Goal: Task Accomplishment & Management: Manage account settings

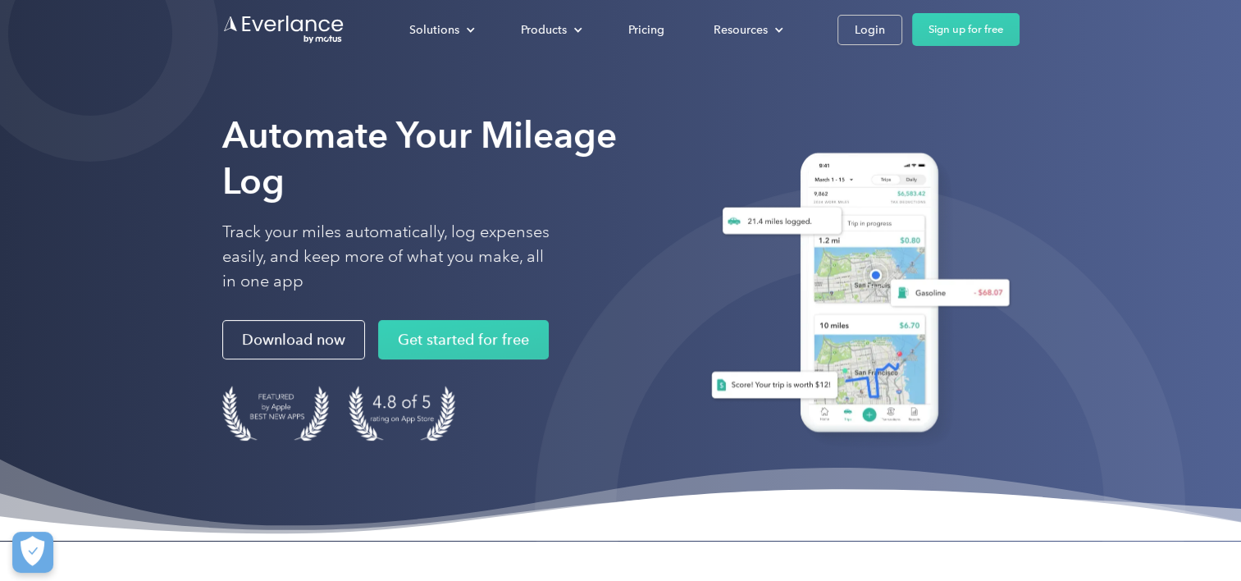
drag, startPoint x: 812, startPoint y: 3, endPoint x: 661, endPoint y: 92, distance: 175.0
click at [656, 93] on div "Automate Your Mileage Log Track your miles automatically, log expenses easily, …" at bounding box center [620, 270] width 1241 height 541
click at [886, 30] on link "Login" at bounding box center [870, 30] width 65 height 30
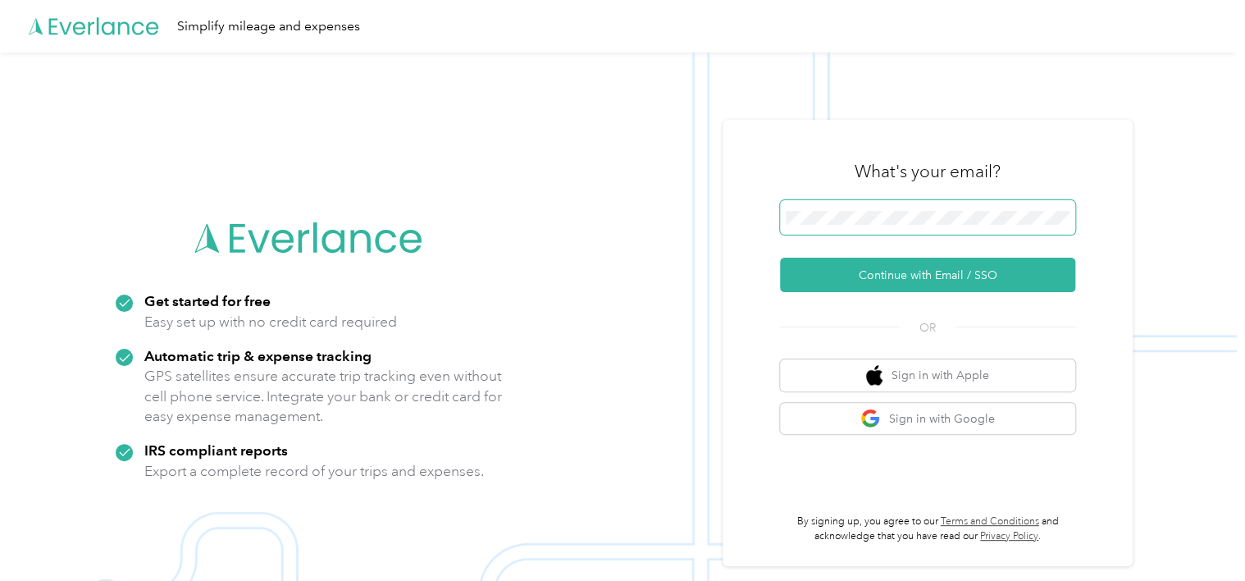
click at [879, 206] on span at bounding box center [927, 217] width 295 height 34
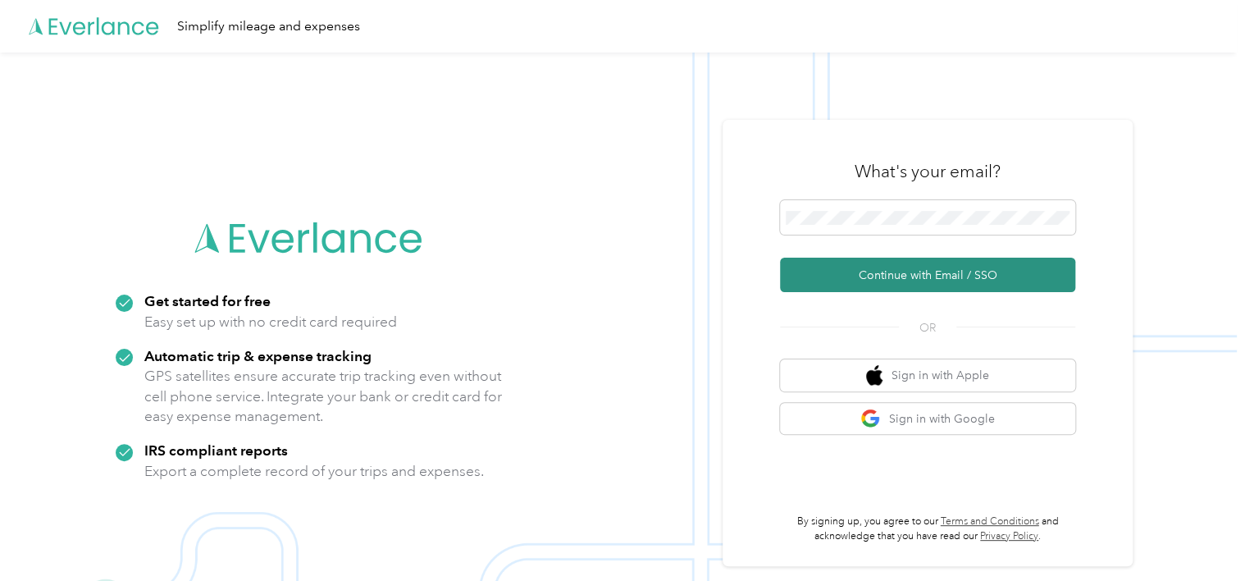
click at [937, 279] on button "Continue with Email / SSO" at bounding box center [927, 275] width 295 height 34
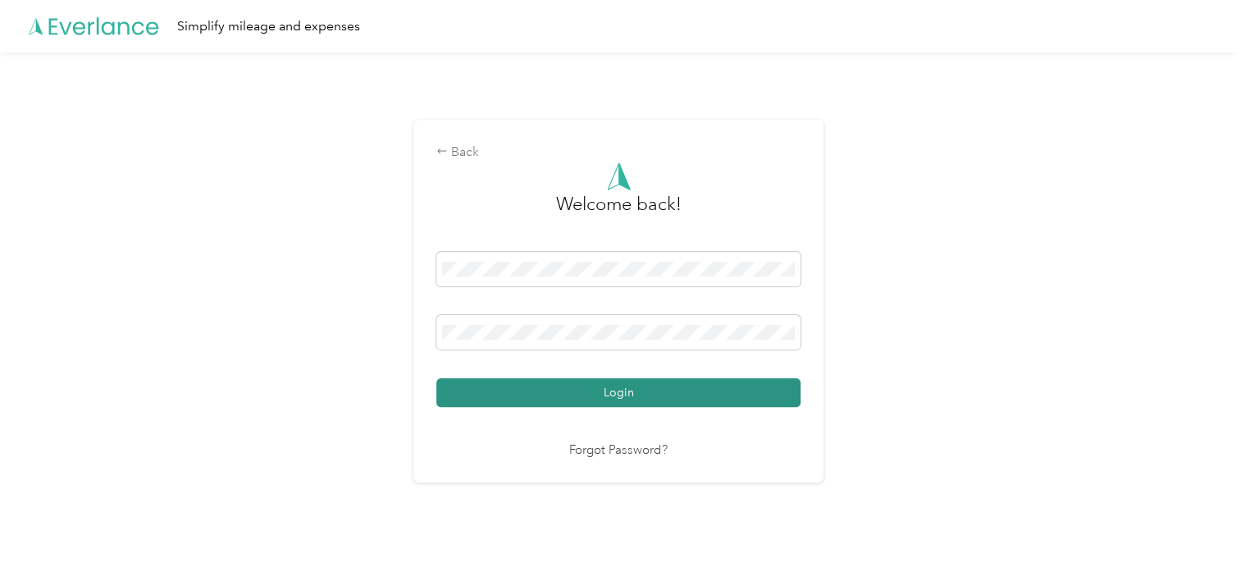
click at [646, 387] on button "Login" at bounding box center [618, 392] width 364 height 29
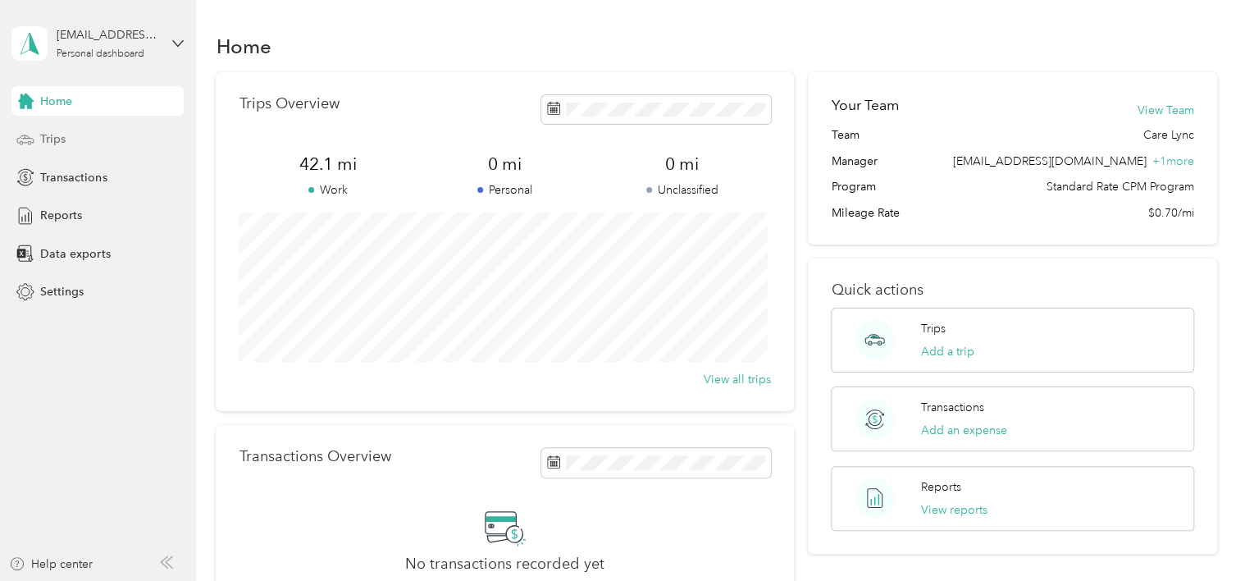
click at [68, 139] on div "Trips" at bounding box center [97, 140] width 172 height 30
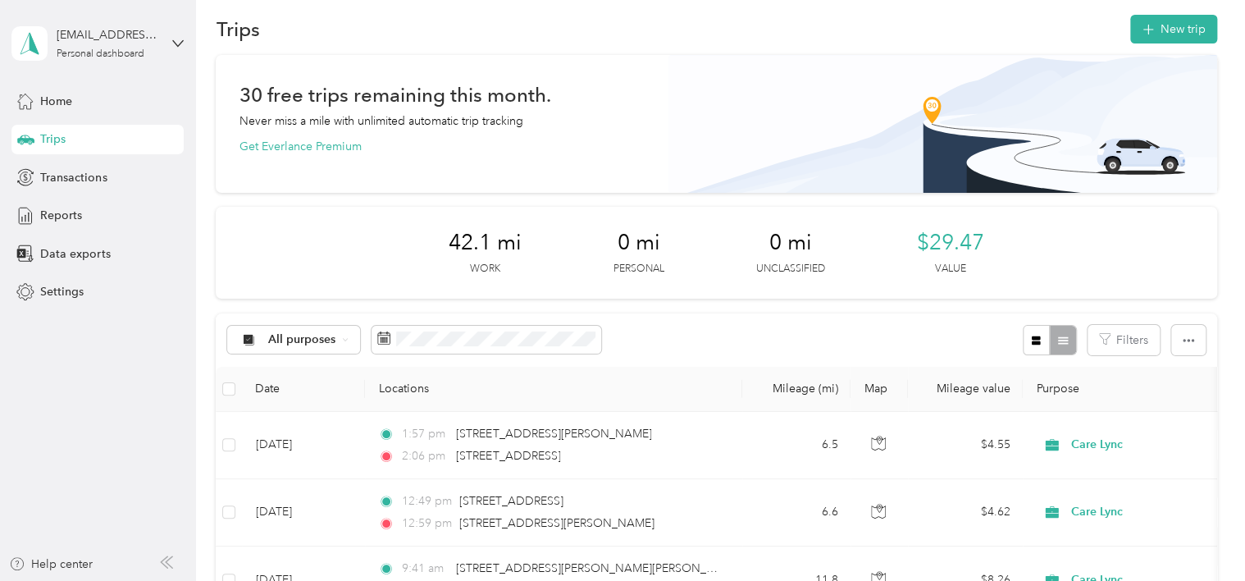
scroll to position [3, 0]
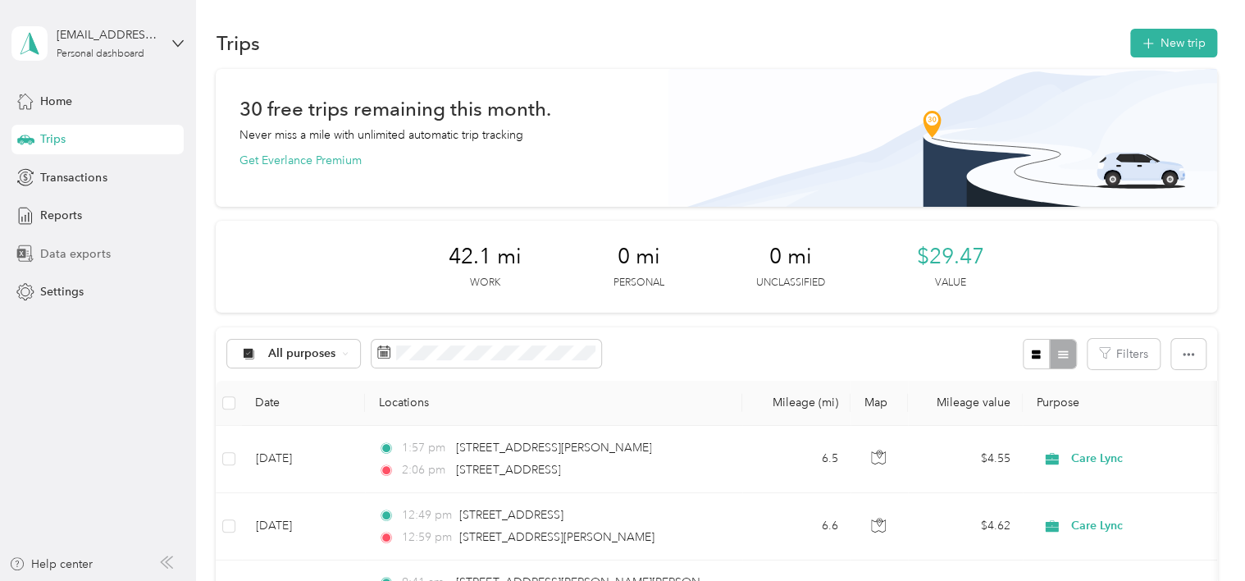
click at [89, 257] on span "Data exports" at bounding box center [75, 253] width 70 height 17
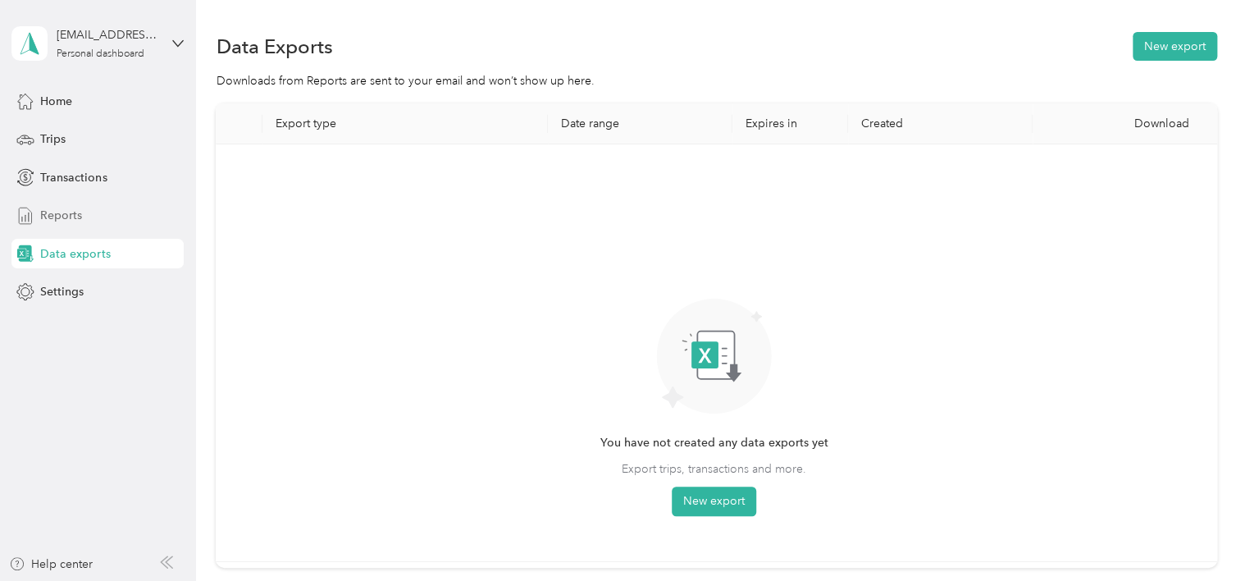
click at [114, 210] on div "Reports" at bounding box center [97, 216] width 172 height 30
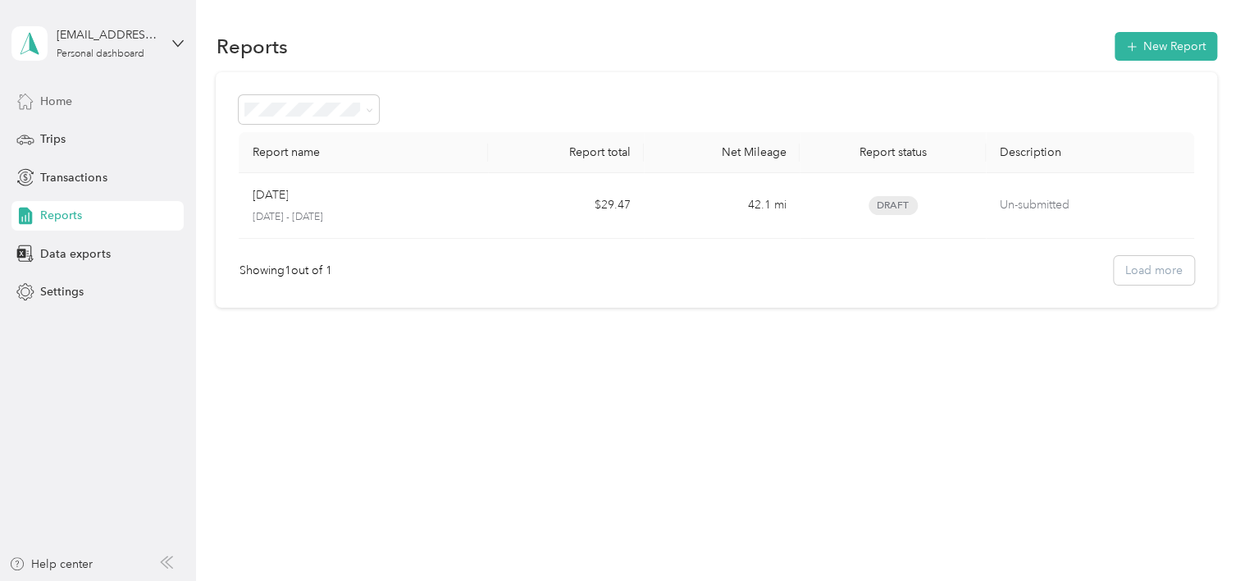
click at [109, 102] on div "Home" at bounding box center [97, 101] width 172 height 30
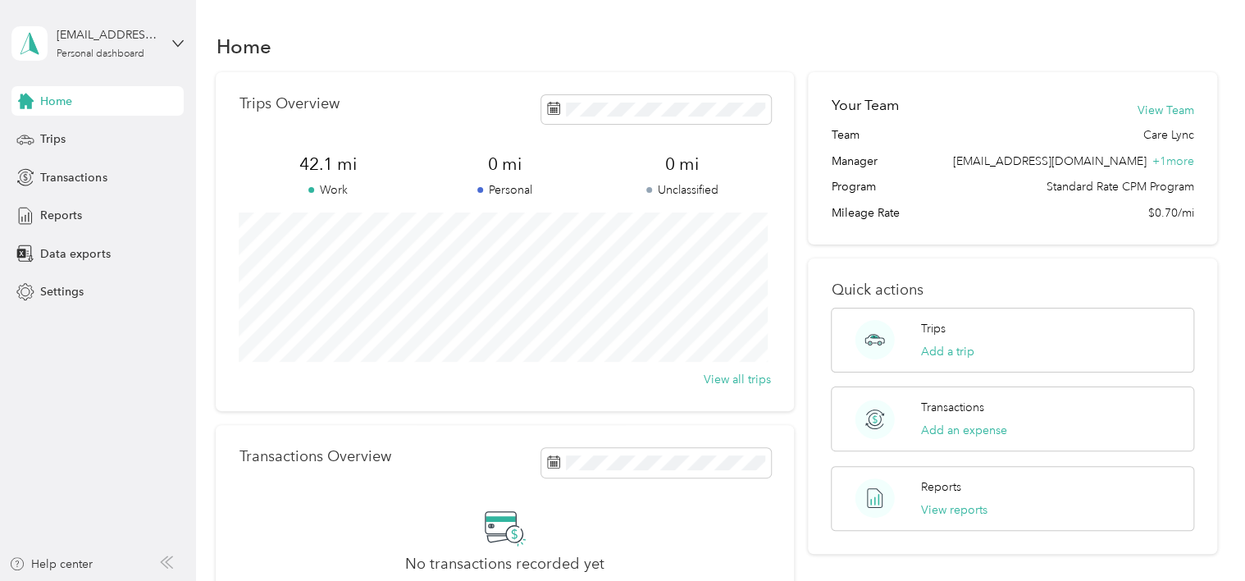
click at [541, 151] on div "Trips Overview 42.1 mi Work 0 mi Personal 0 mi Unclassified View all trips" at bounding box center [505, 241] width 578 height 339
click at [56, 139] on span "Trips" at bounding box center [52, 138] width 25 height 17
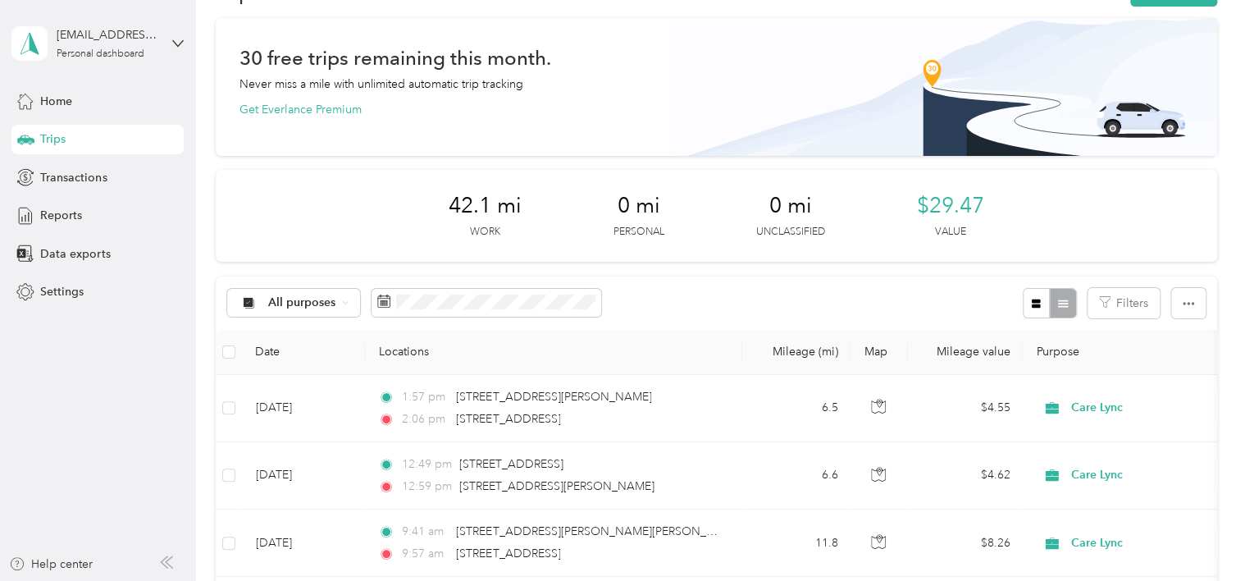
scroll to position [82, 0]
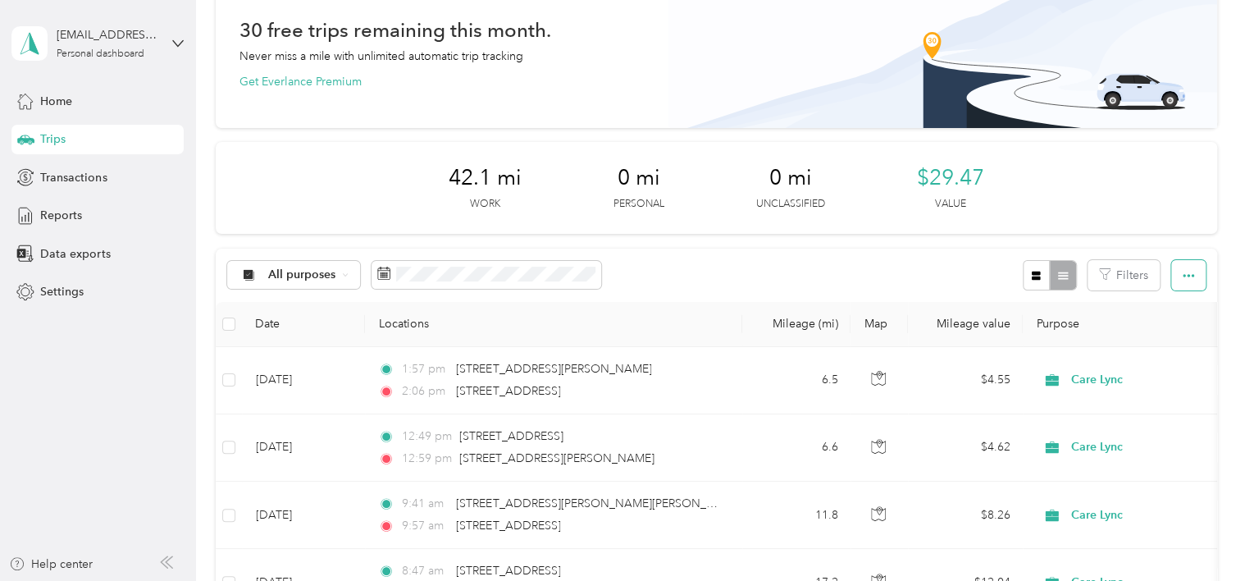
click at [1185, 285] on button "button" at bounding box center [1188, 275] width 34 height 30
click at [1174, 330] on span "Export" at bounding box center [1161, 334] width 34 height 14
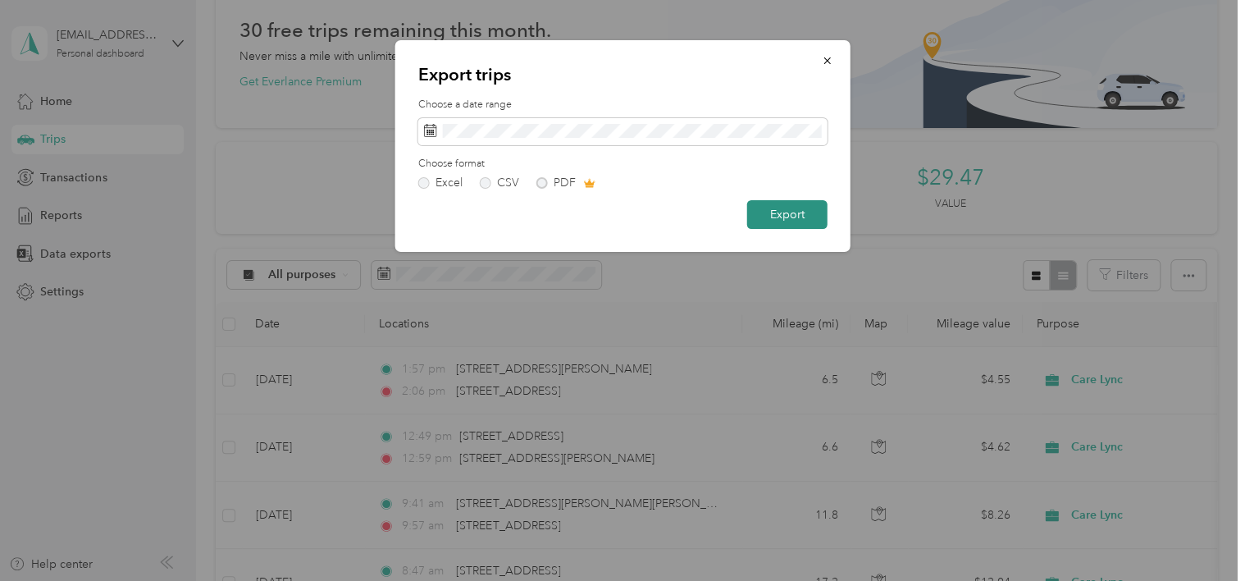
click at [770, 217] on button "Export" at bounding box center [787, 214] width 80 height 29
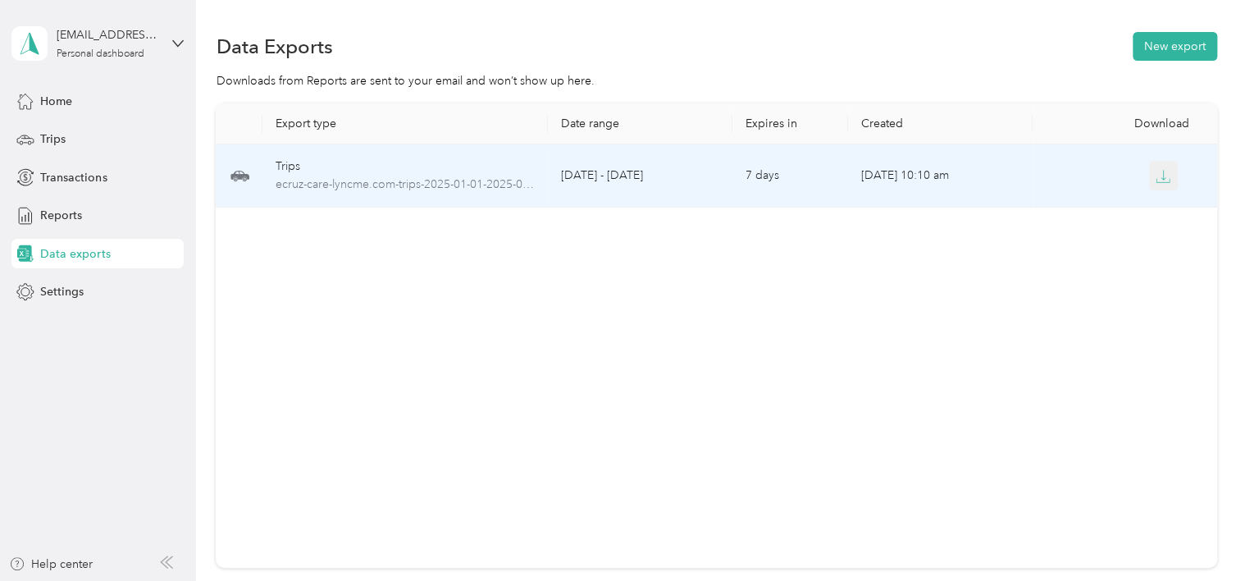
click at [1160, 180] on icon "button" at bounding box center [1163, 176] width 15 height 15
